Goal: Task Accomplishment & Management: Manage account settings

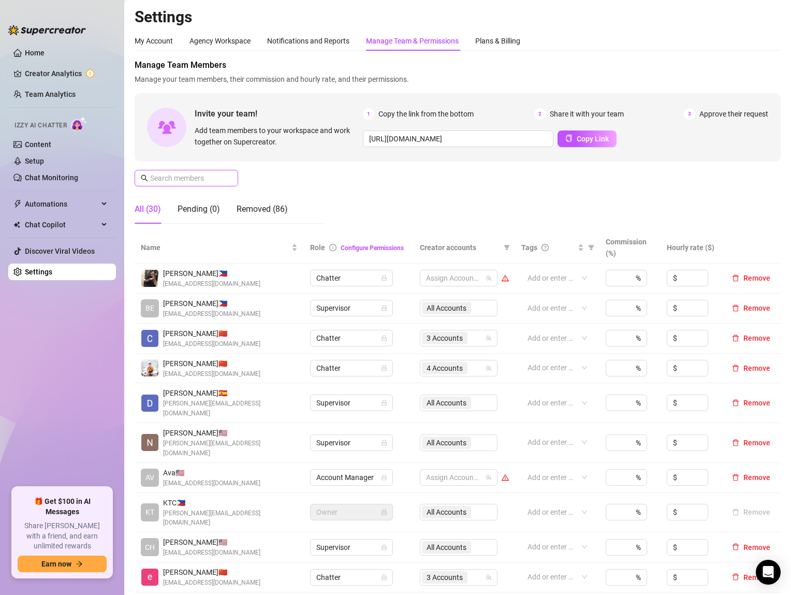
click at [224, 178] on span at bounding box center [187, 178] width 104 height 17
click at [223, 178] on input "text" at bounding box center [186, 177] width 73 height 11
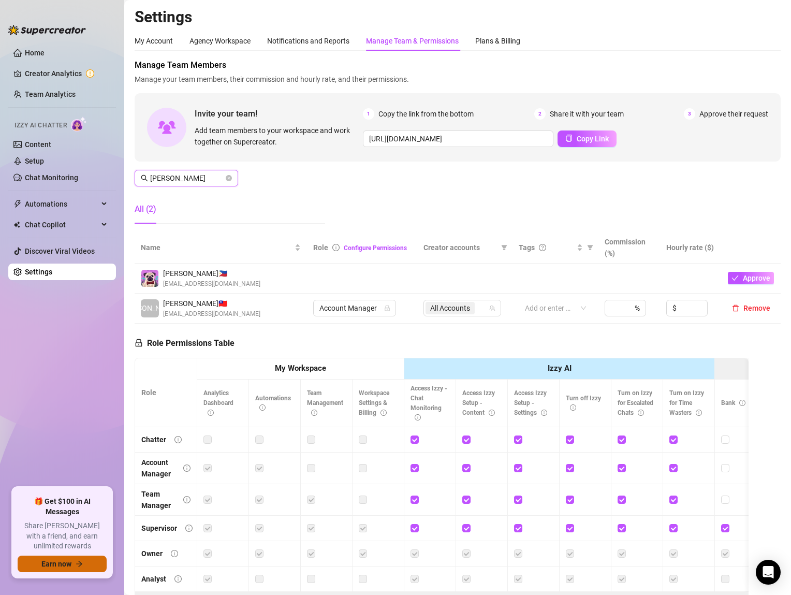
type input "[PERSON_NAME]"
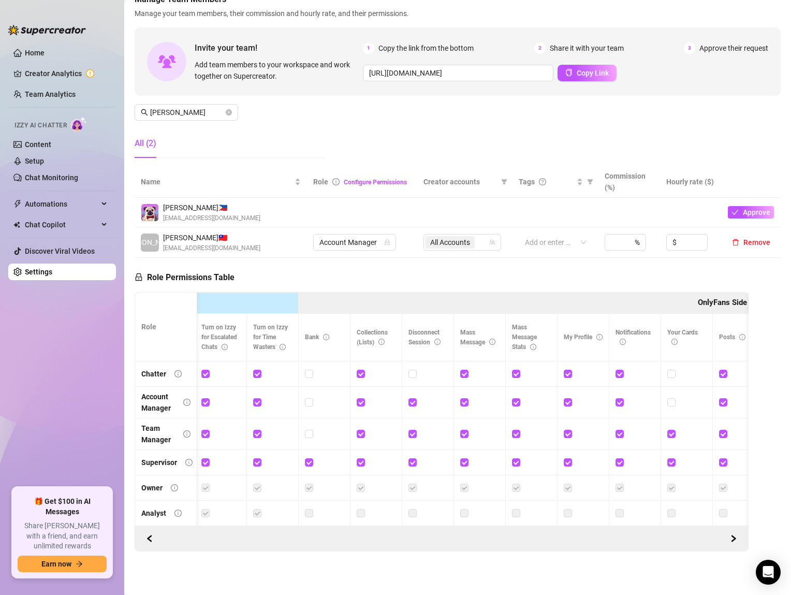
scroll to position [0, 437]
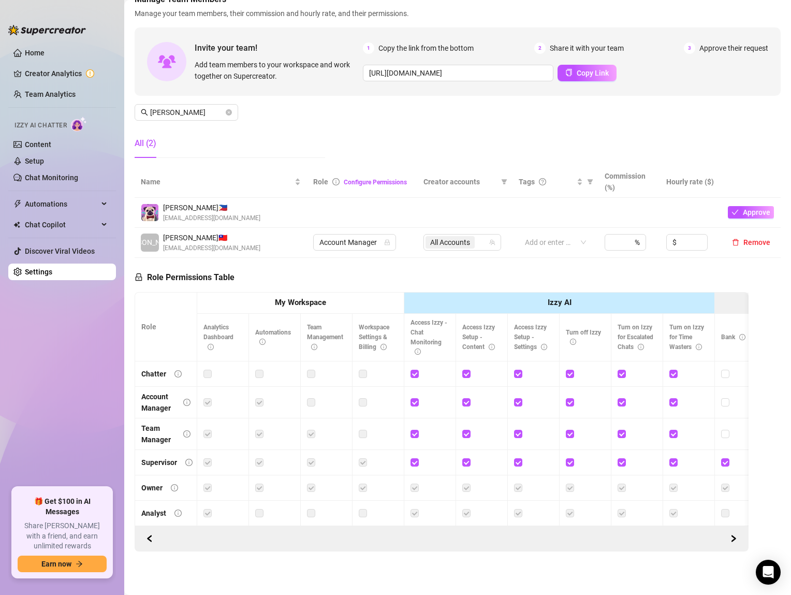
click at [370, 251] on td "Account Manager" at bounding box center [362, 243] width 110 height 30
click at [374, 243] on span "Account Manager" at bounding box center [354, 242] width 70 height 16
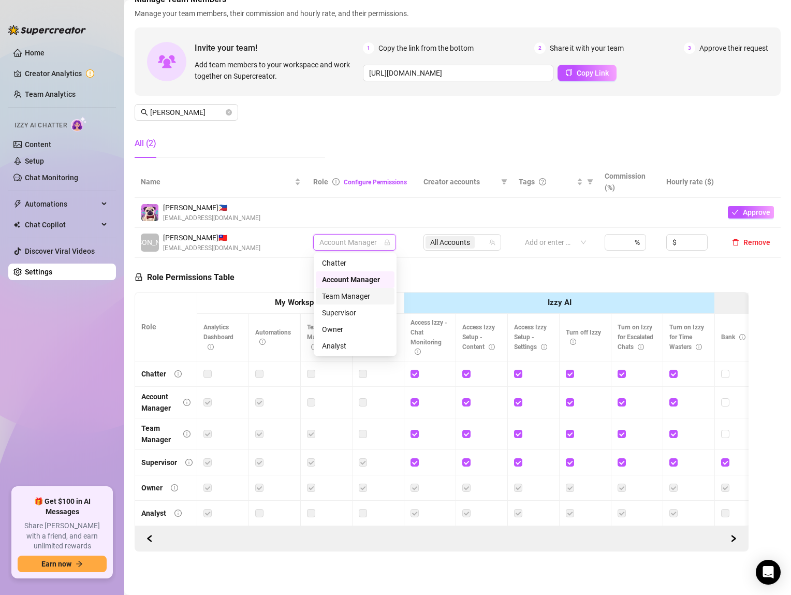
click at [361, 297] on div "Team Manager" at bounding box center [355, 295] width 66 height 11
click at [229, 111] on icon "close-circle" at bounding box center [229, 112] width 6 height 6
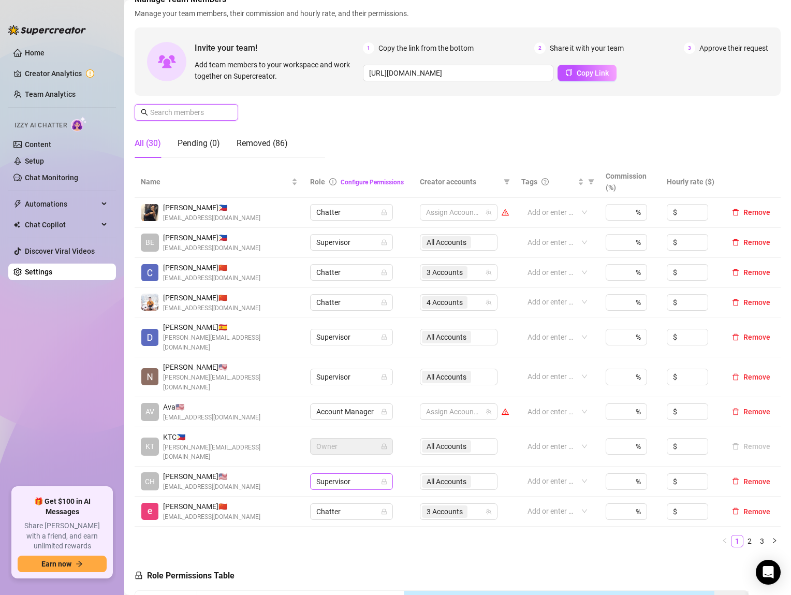
click at [382, 478] on icon "lock" at bounding box center [384, 481] width 6 height 6
click at [367, 474] on span "Supervisor" at bounding box center [351, 482] width 70 height 16
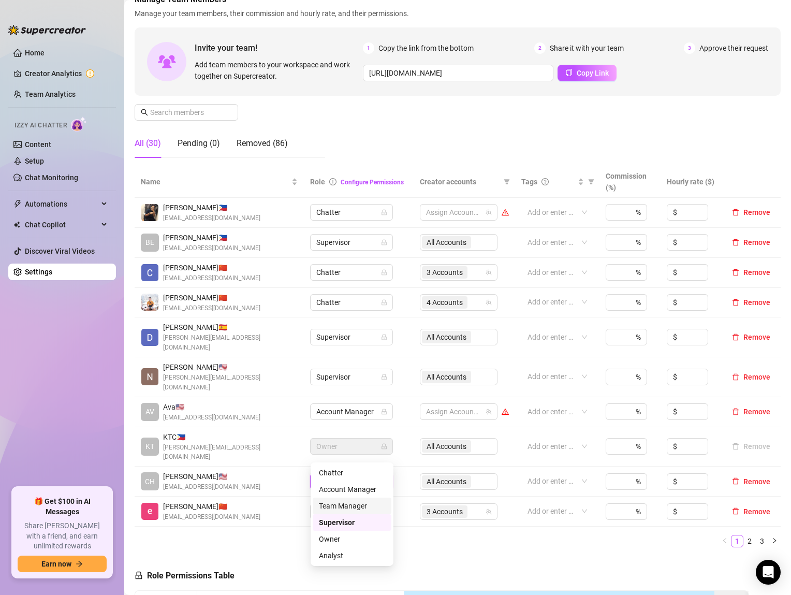
click at [349, 503] on div "Team Manager" at bounding box center [352, 505] width 66 height 11
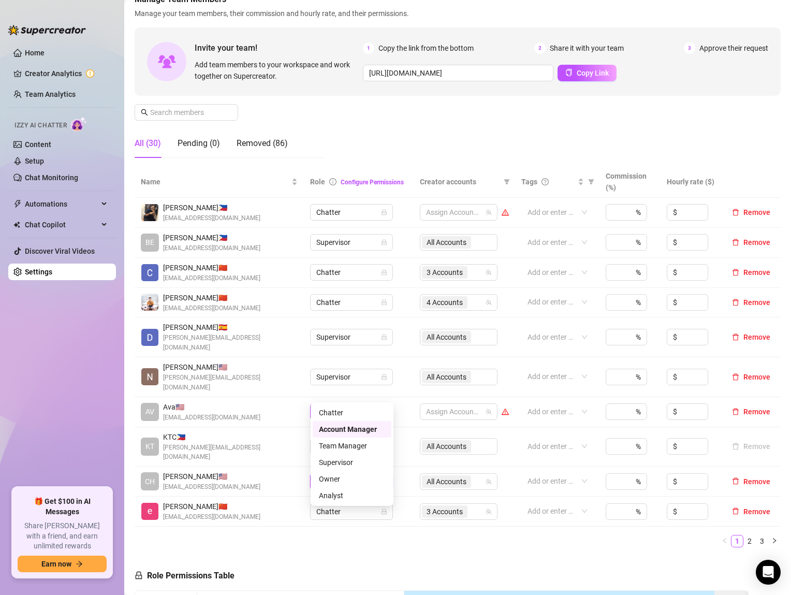
click at [355, 404] on span "Account Manager" at bounding box center [351, 412] width 70 height 16
click at [343, 461] on div "Supervisor" at bounding box center [352, 461] width 66 height 11
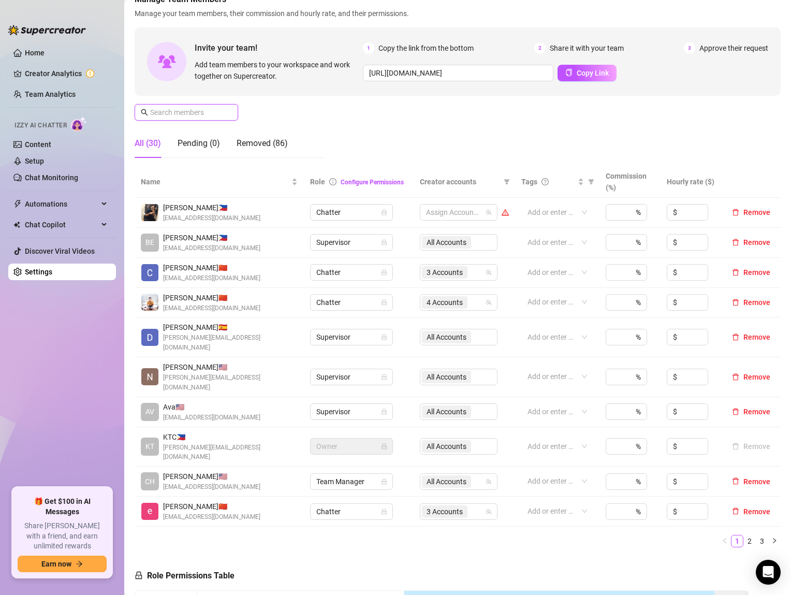
click at [166, 113] on input "text" at bounding box center [186, 112] width 73 height 11
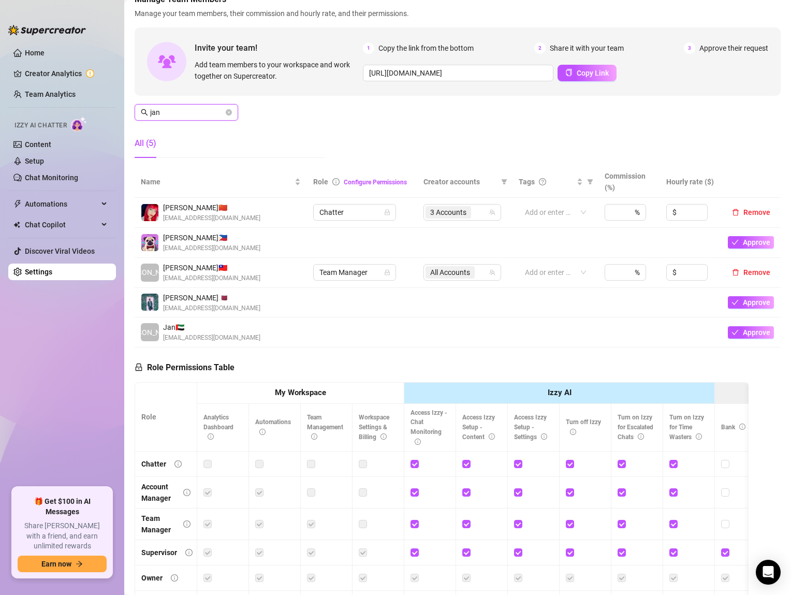
type input "jan"
click at [47, 91] on link "Team Analytics" at bounding box center [50, 94] width 51 height 8
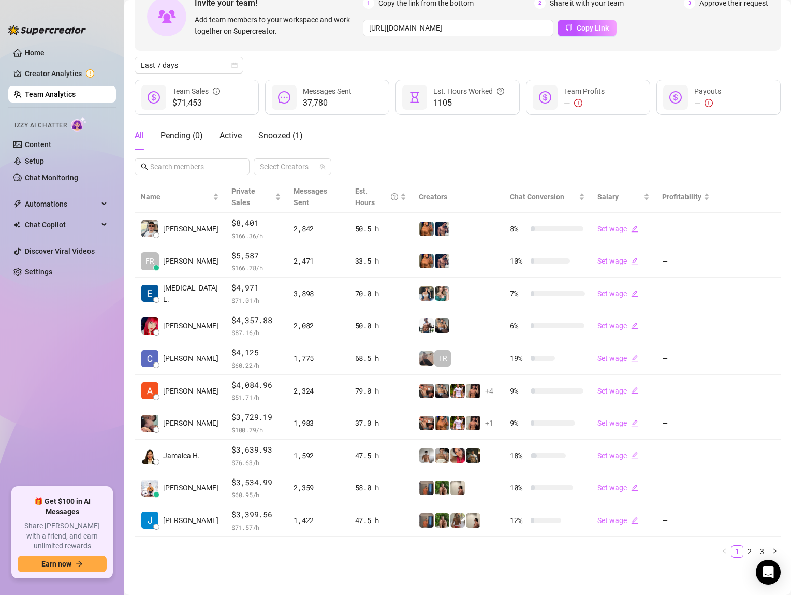
scroll to position [56, 0]
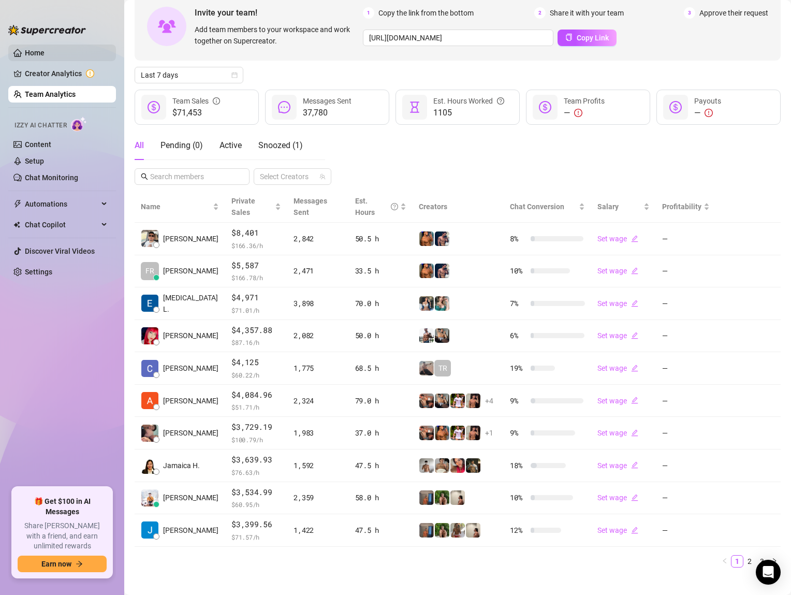
click at [37, 52] on link "Home" at bounding box center [35, 53] width 20 height 8
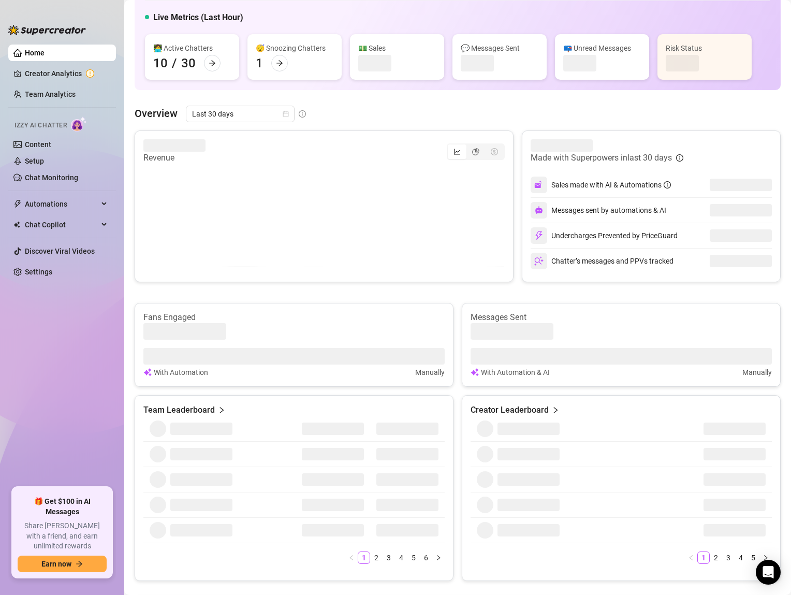
scroll to position [66, 0]
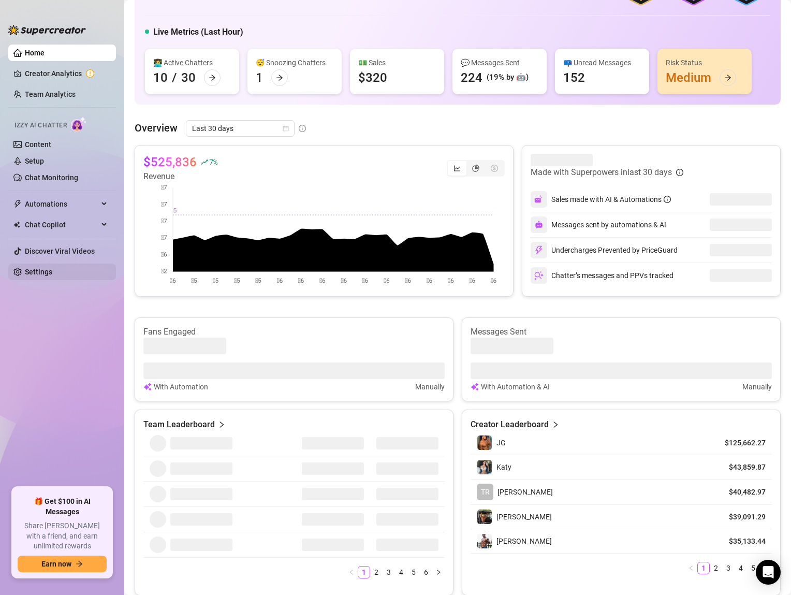
click at [52, 271] on link "Settings" at bounding box center [38, 272] width 27 height 8
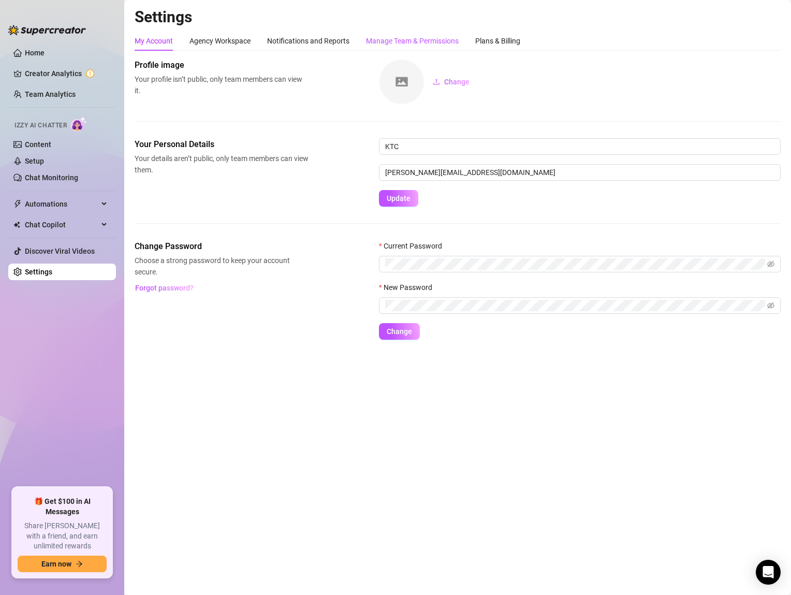
click at [389, 40] on div "Manage Team & Permissions" at bounding box center [412, 40] width 93 height 11
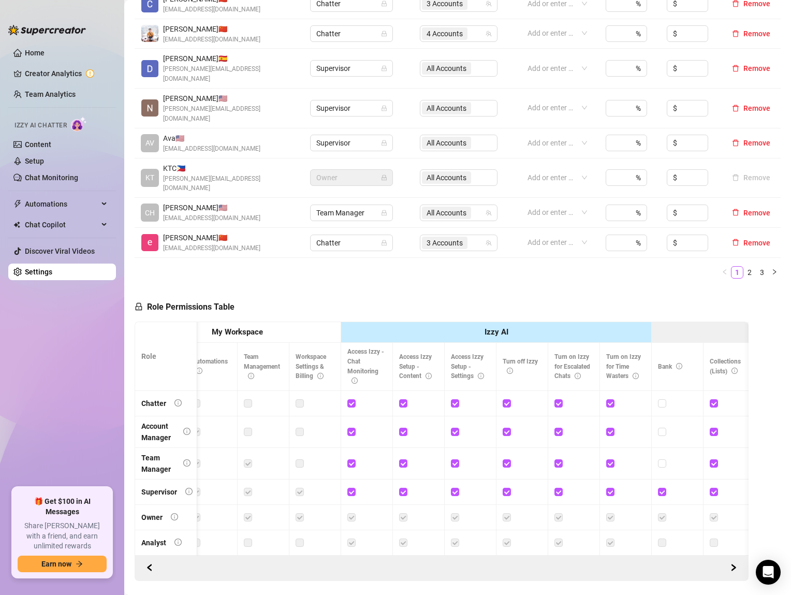
scroll to position [0, 66]
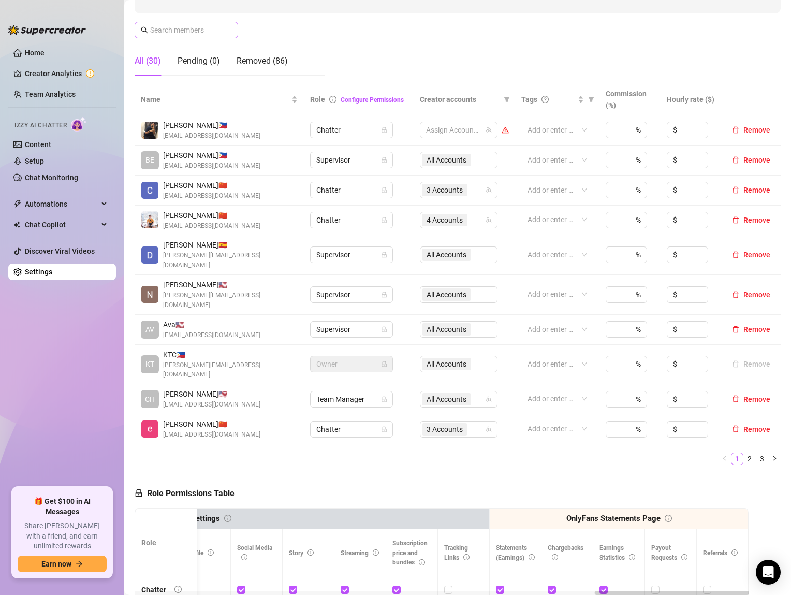
click at [184, 37] on span at bounding box center [187, 30] width 104 height 17
click at [186, 32] on input "text" at bounding box center [186, 29] width 73 height 11
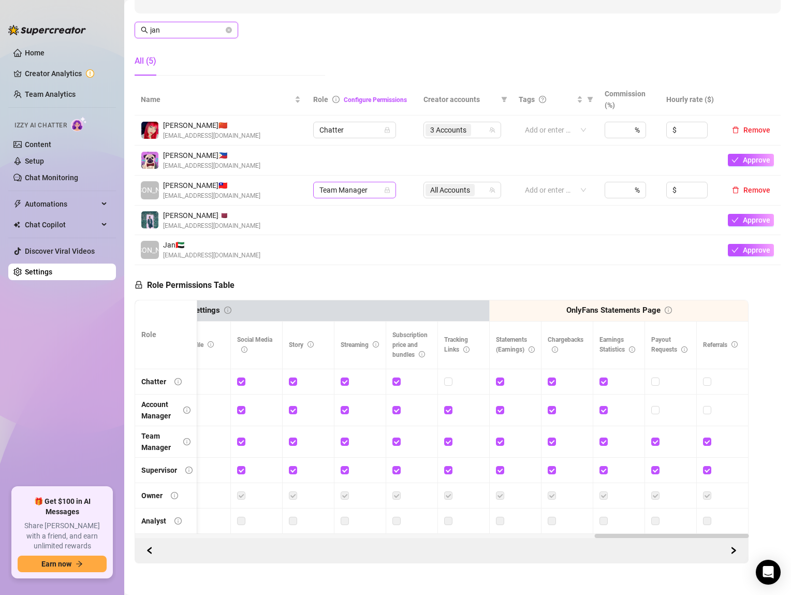
click at [387, 190] on icon "lock" at bounding box center [387, 190] width 5 height 6
click at [369, 192] on span "Team Manager" at bounding box center [354, 190] width 70 height 16
type input "jan"
click at [356, 260] on div "Supervisor" at bounding box center [355, 260] width 66 height 11
